Goal: Find contact information: Find contact information

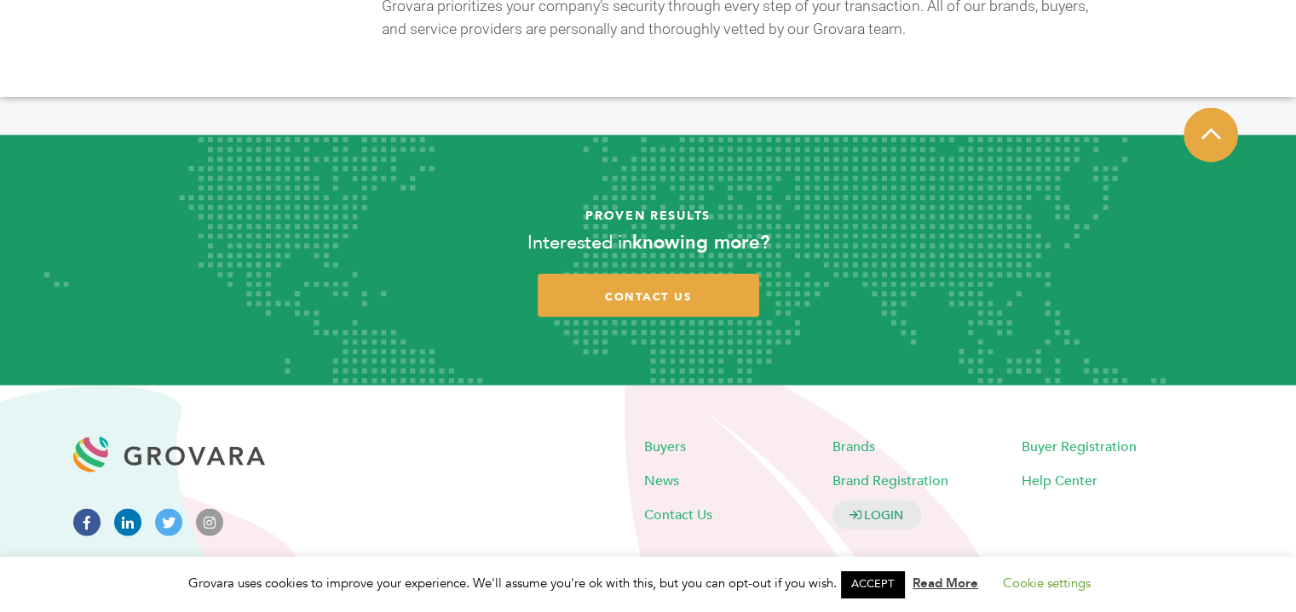
scroll to position [3416, 0]
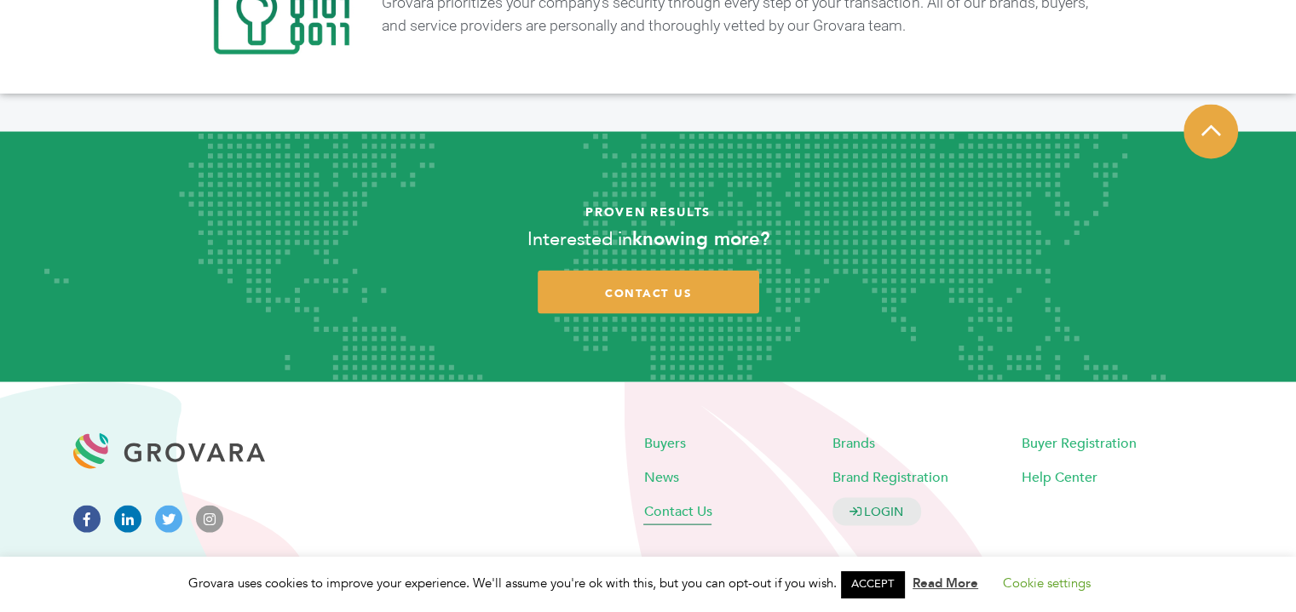
click at [676, 503] on span "Contact Us" at bounding box center [677, 512] width 68 height 19
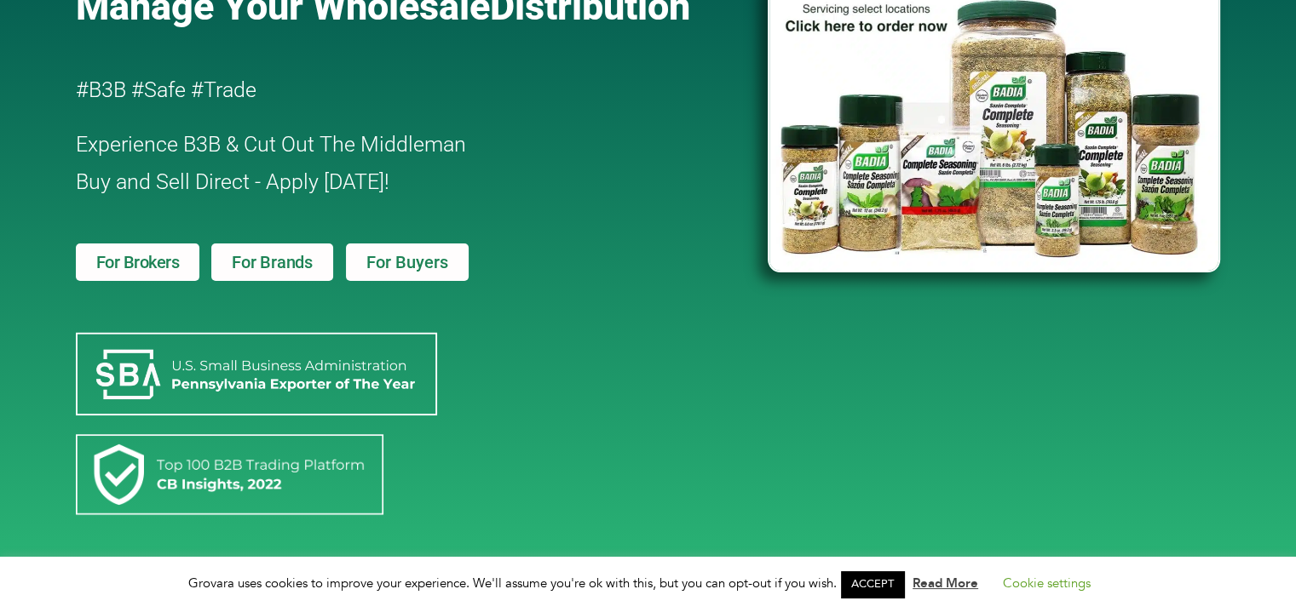
scroll to position [170, 0]
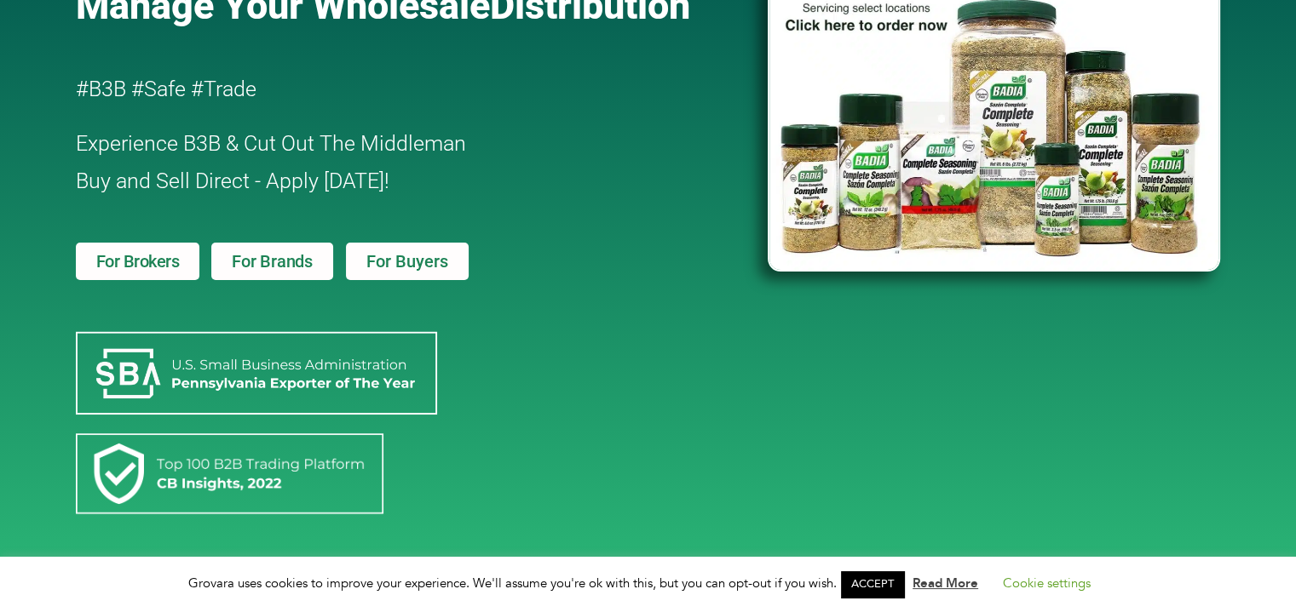
click at [261, 266] on span "For Brands" at bounding box center [272, 261] width 81 height 17
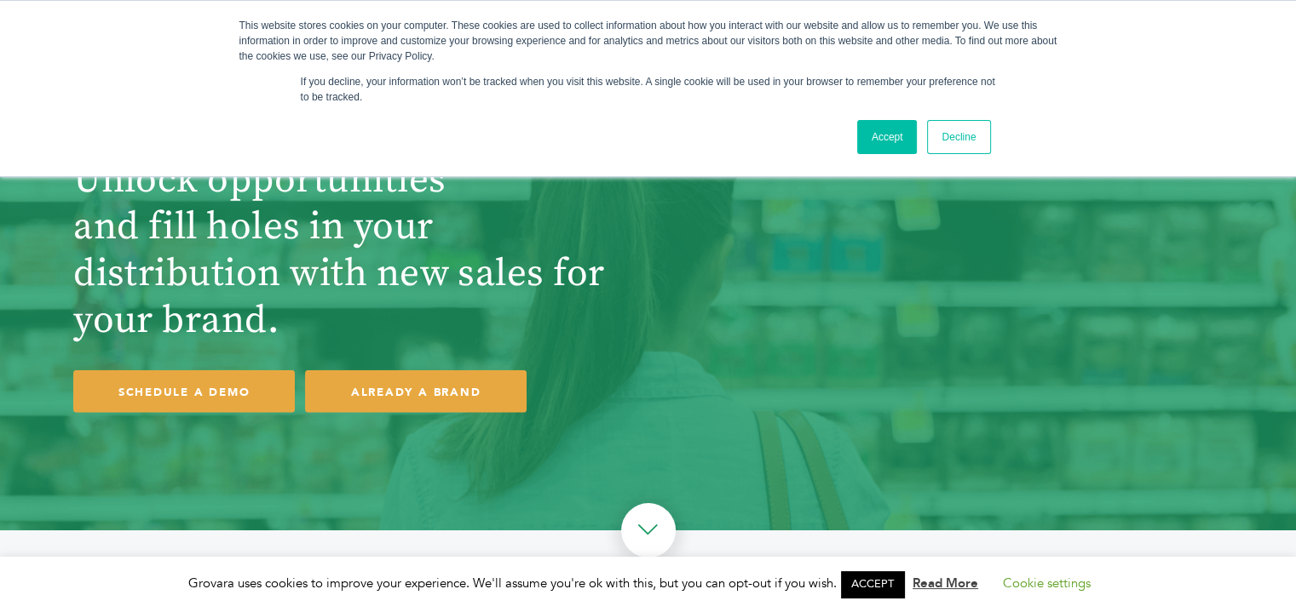
click at [946, 136] on link "Decline" at bounding box center [958, 137] width 63 height 34
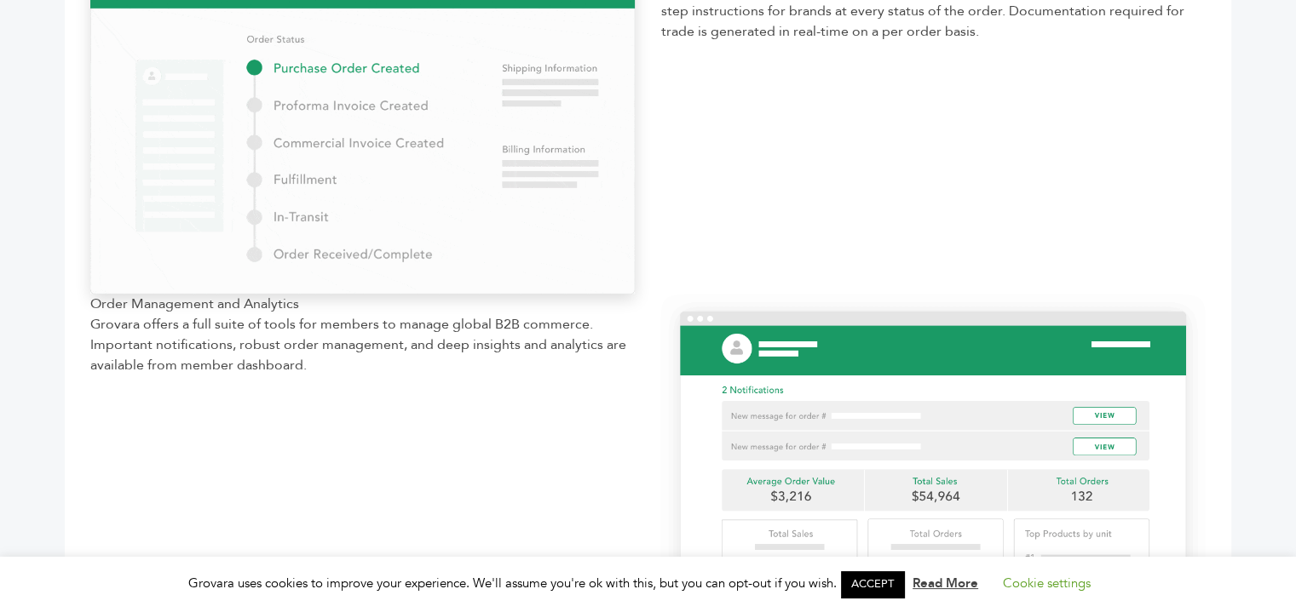
scroll to position [1618, 0]
